Goal: Task Accomplishment & Management: Manage account settings

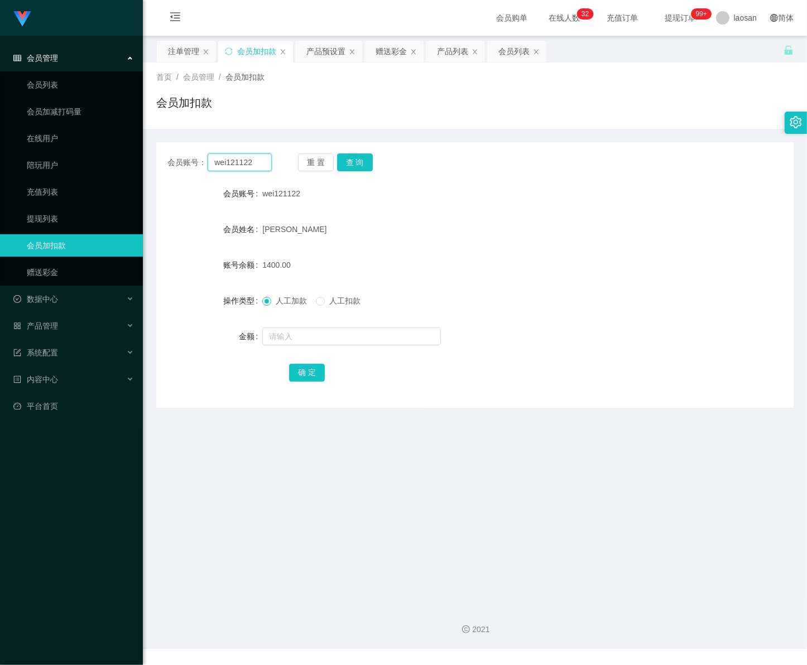
drag, startPoint x: 256, startPoint y: 162, endPoint x: 165, endPoint y: 146, distance: 92.3
click at [165, 146] on div "会员账号： wei121122 重 置 查 询 会员账号 wei121122 会员姓名 [PERSON_NAME] wei 账号余额 1400.00 操作类型…" at bounding box center [474, 275] width 637 height 266
click at [364, 161] on button "查 询" at bounding box center [355, 162] width 36 height 18
click at [303, 335] on input "text" at bounding box center [351, 337] width 179 height 18
type input "2600"
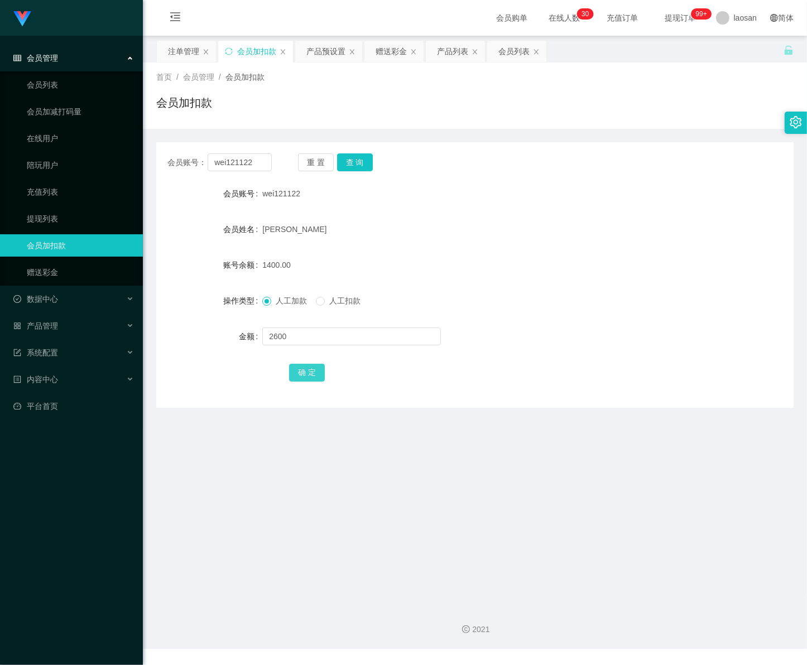
click at [310, 371] on button "确 定" at bounding box center [307, 373] width 36 height 18
click at [299, 330] on input "text" at bounding box center [351, 337] width 179 height 18
click at [63, 60] on div "会员管理" at bounding box center [71, 58] width 143 height 22
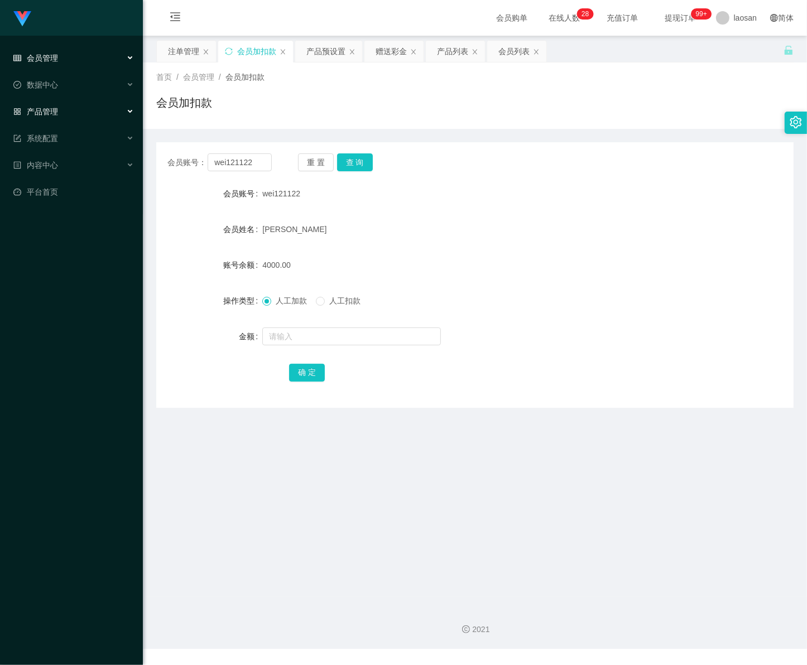
click at [60, 107] on div "产品管理" at bounding box center [71, 111] width 143 height 22
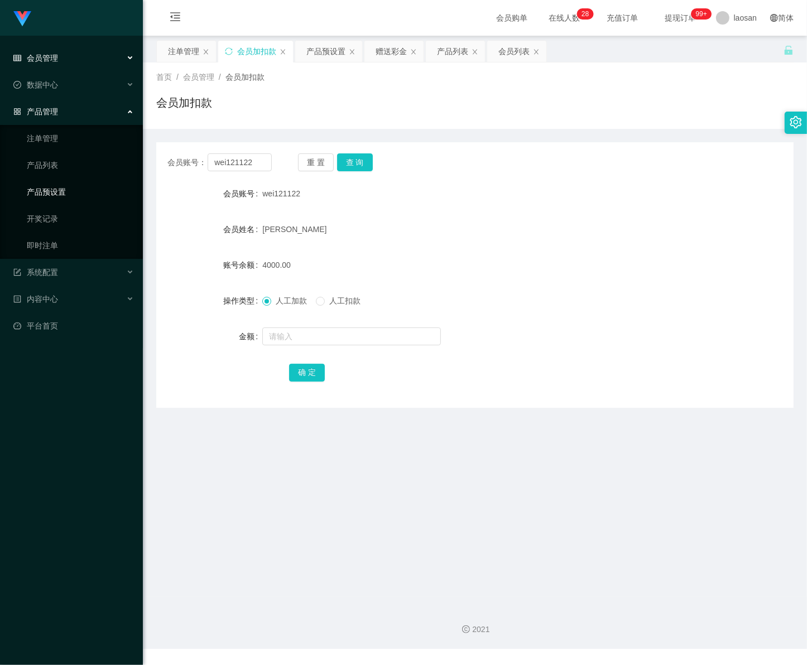
click at [83, 196] on link "产品预设置" at bounding box center [80, 192] width 107 height 22
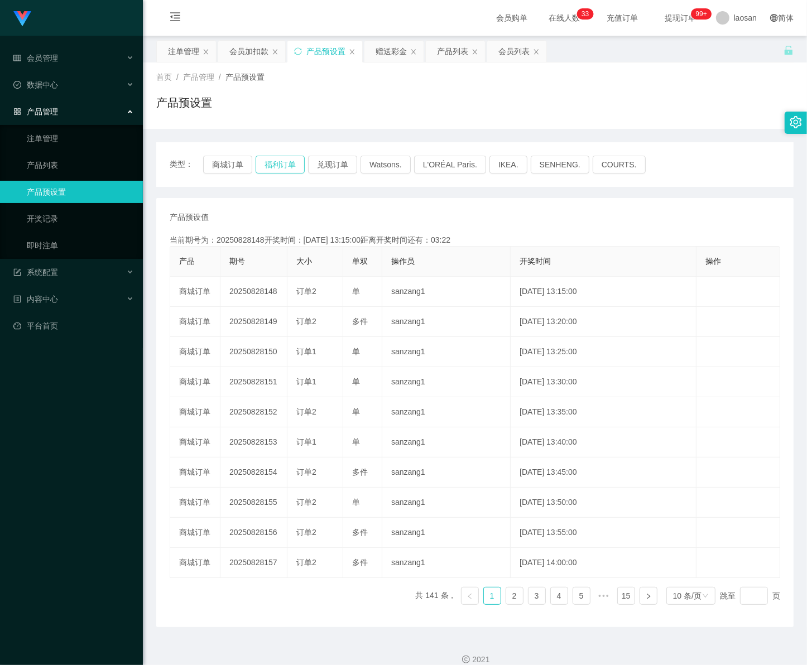
click at [282, 170] on button "福利订单" at bounding box center [280, 165] width 49 height 18
click at [282, 166] on button "福利订单" at bounding box center [280, 165] width 49 height 18
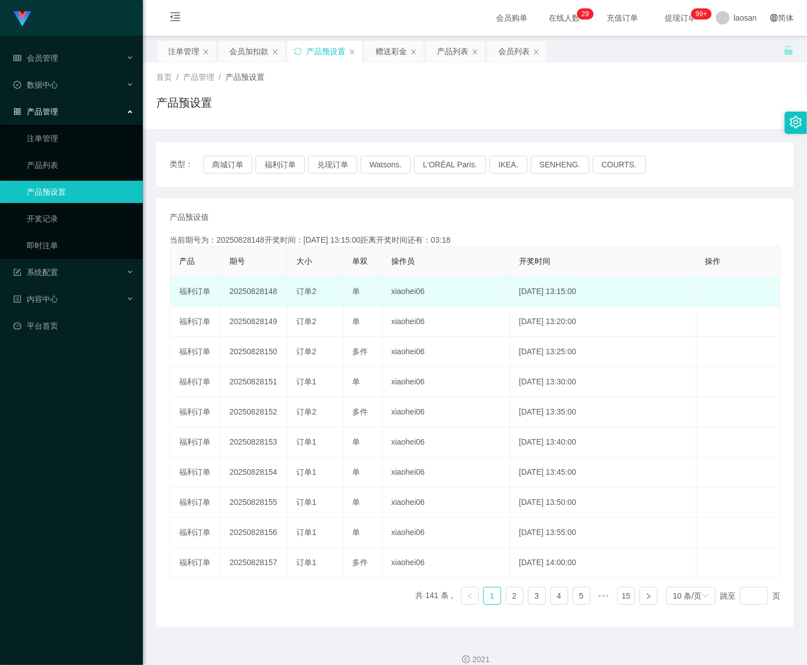
drag, startPoint x: 263, startPoint y: 289, endPoint x: 277, endPoint y: 291, distance: 14.1
click at [277, 291] on td "20250828148" at bounding box center [253, 292] width 67 height 30
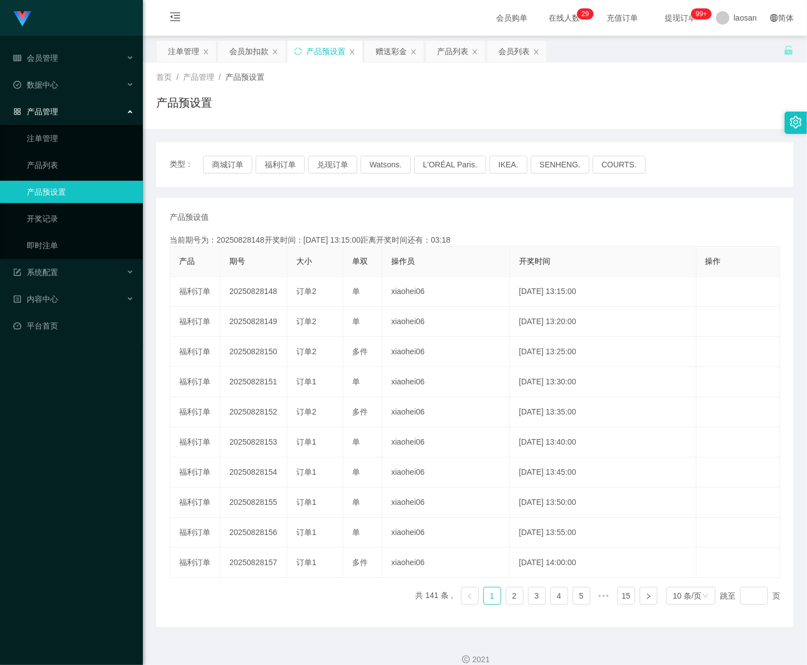
copy td "148"
click at [78, 138] on link "注单管理" at bounding box center [80, 138] width 107 height 22
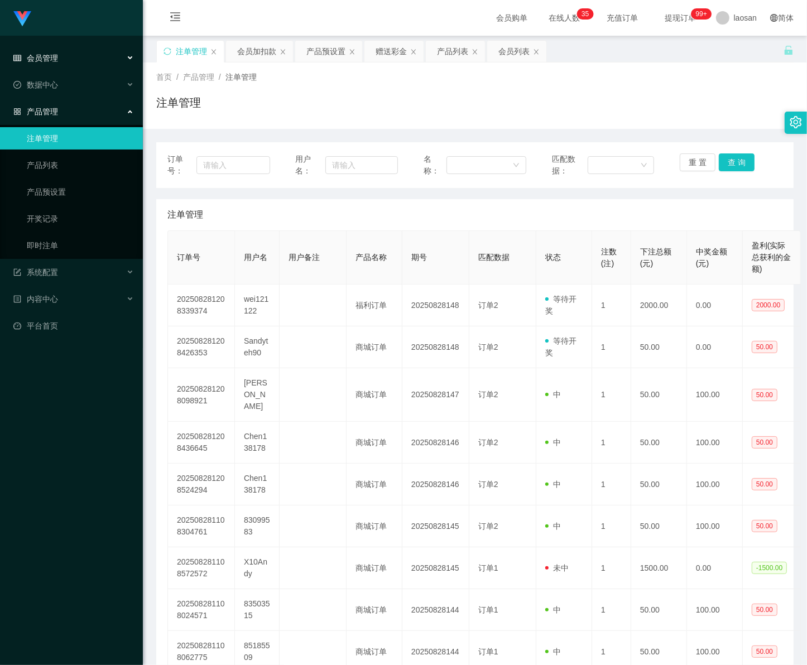
click at [65, 51] on div "会员管理" at bounding box center [71, 58] width 143 height 22
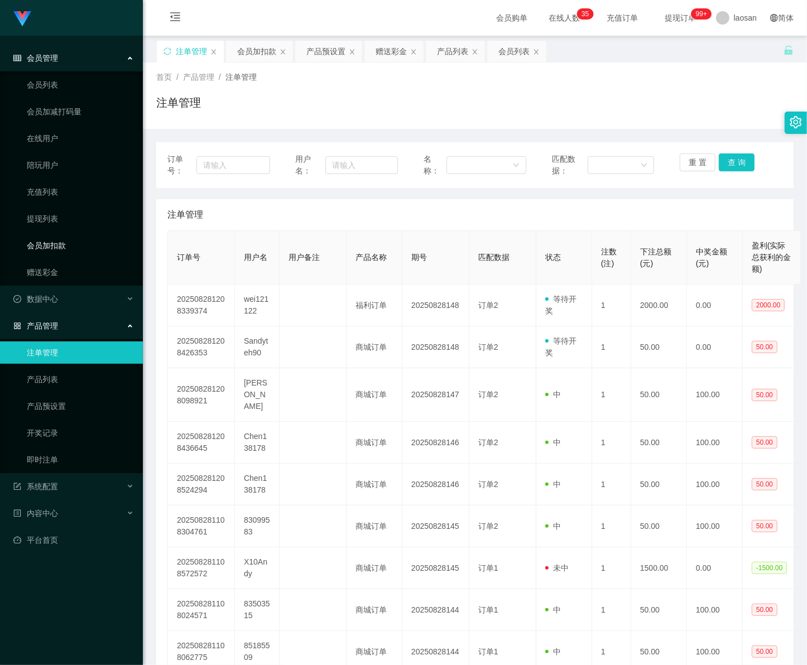
click at [60, 248] on link "会员加扣款" at bounding box center [80, 245] width 107 height 22
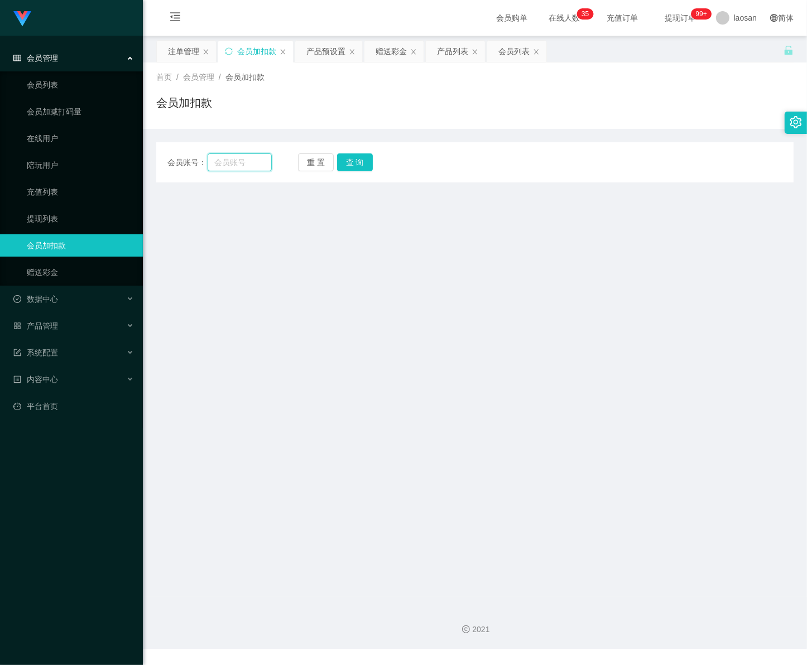
click at [238, 163] on input "text" at bounding box center [240, 162] width 64 height 18
paste input "wei121122"
type input "wei121122"
click at [356, 170] on button "查 询" at bounding box center [355, 162] width 36 height 18
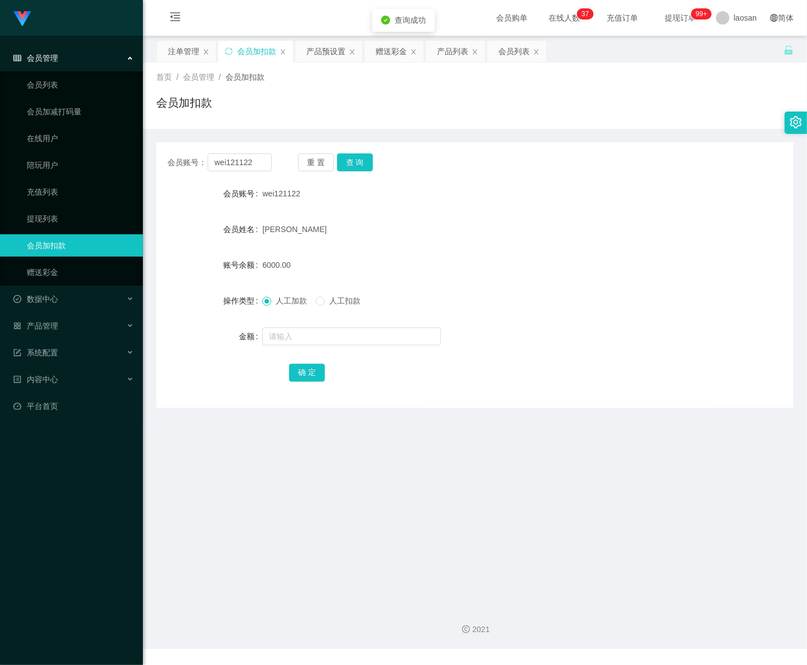
click at [47, 64] on div "会员管理" at bounding box center [71, 58] width 143 height 22
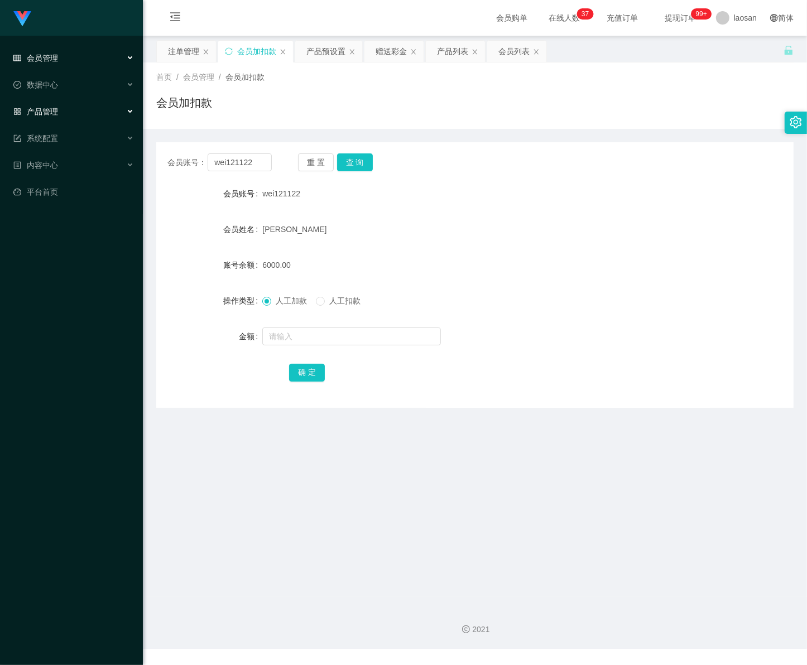
click at [46, 107] on span "产品管理" at bounding box center [35, 111] width 45 height 9
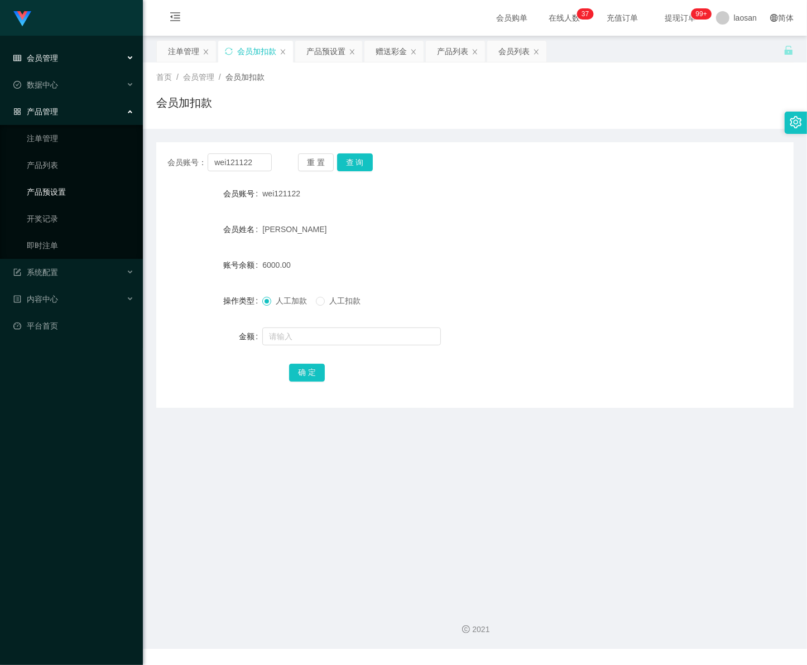
click at [60, 190] on link "产品预设置" at bounding box center [80, 192] width 107 height 22
